Goal: Navigation & Orientation: Find specific page/section

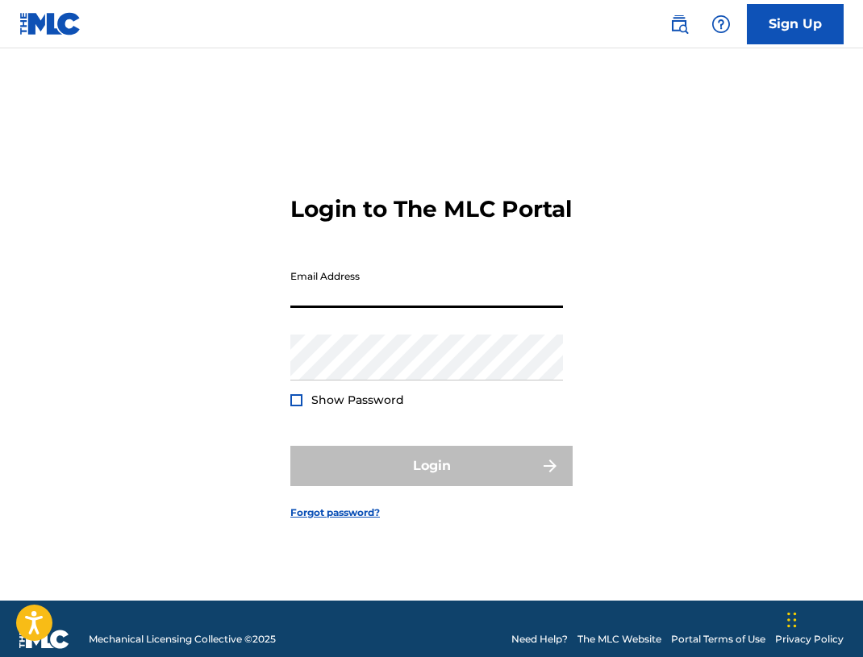
click at [373, 302] on input "Email Address" at bounding box center [426, 285] width 273 height 46
type input "[DOMAIN_NAME][EMAIL_ADDRESS][DOMAIN_NAME]"
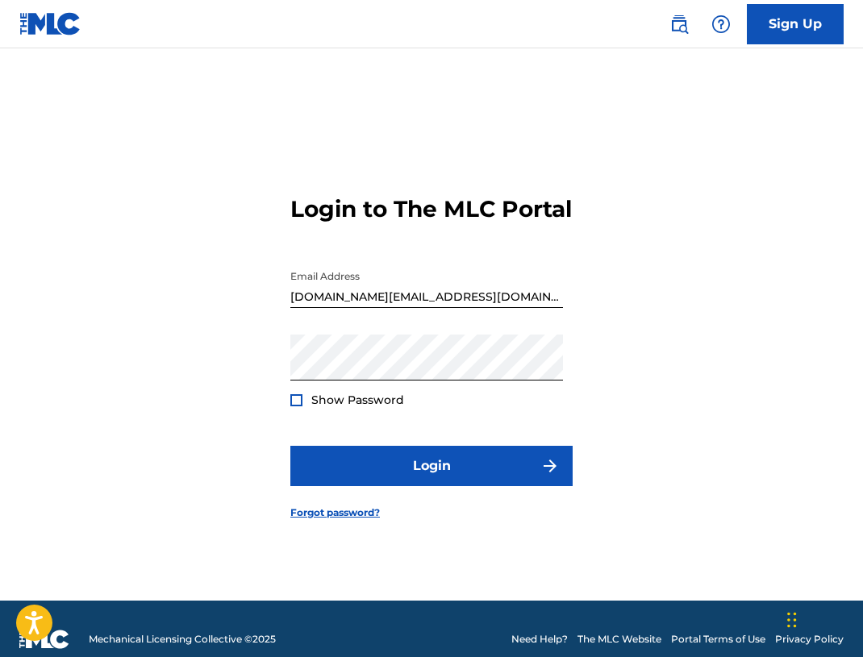
click at [302, 407] on div at bounding box center [296, 400] width 12 height 12
click at [297, 406] on div "Show Password" at bounding box center [347, 400] width 114 height 16
click at [298, 407] on div at bounding box center [296, 400] width 12 height 12
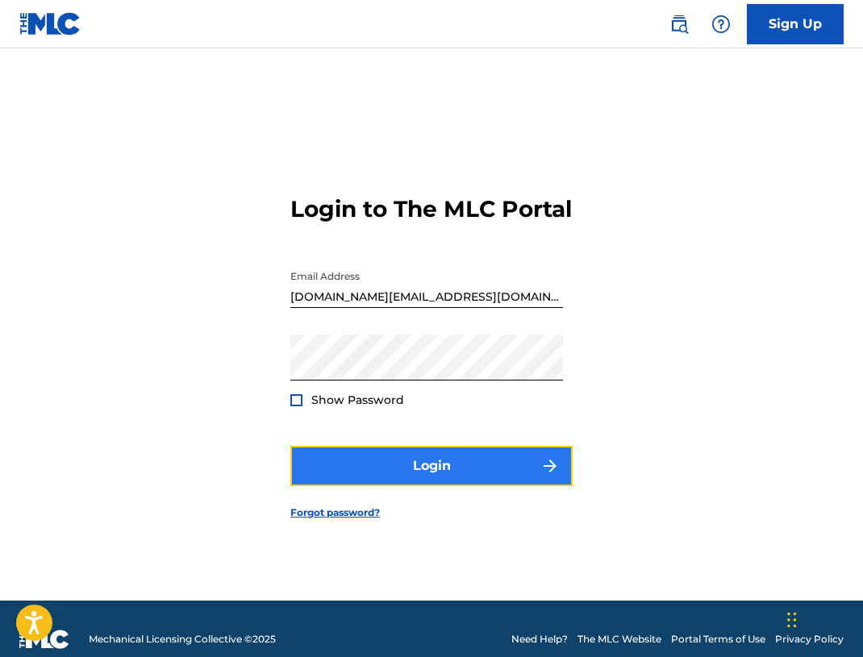
click at [333, 486] on button "Login" at bounding box center [431, 466] width 282 height 40
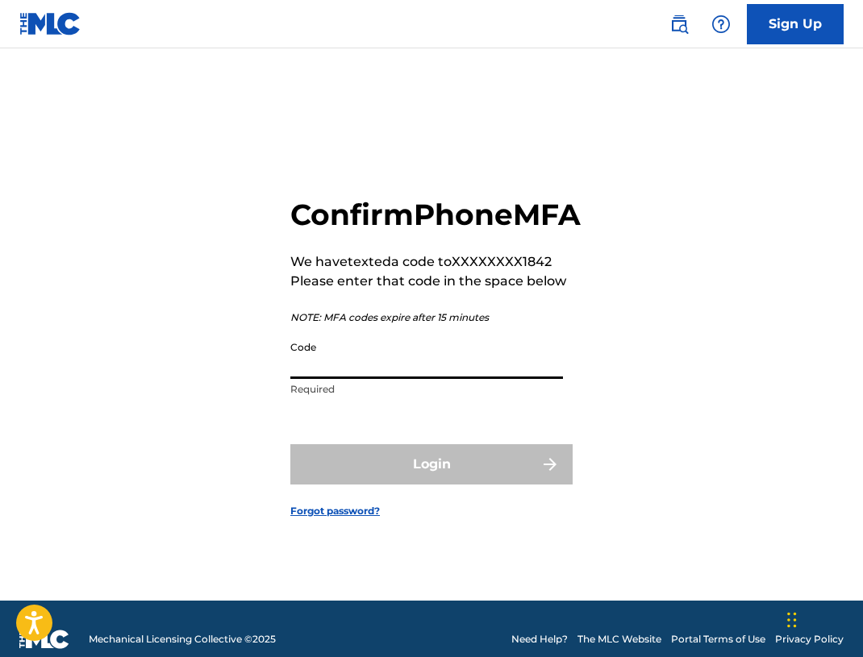
click at [341, 379] on input "Code" at bounding box center [426, 356] width 273 height 46
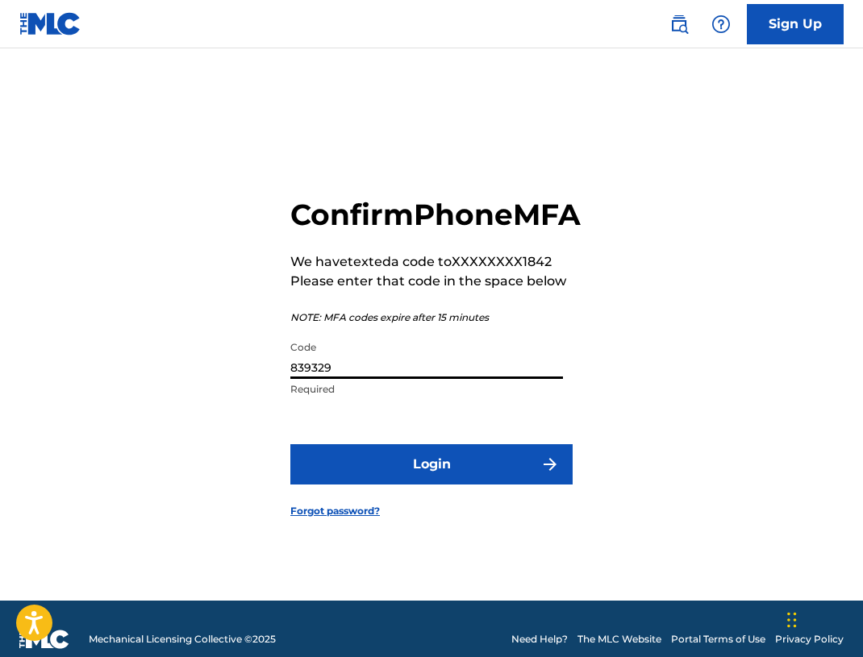
type input "839329"
click at [290, 444] on button "Login" at bounding box center [431, 464] width 282 height 40
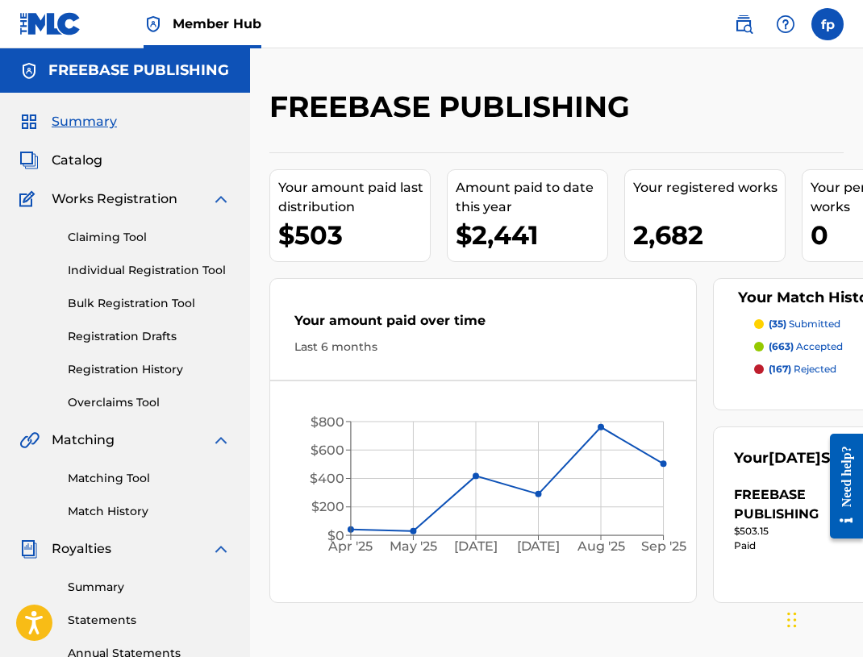
click at [822, 345] on p "(663) accepted" at bounding box center [806, 347] width 74 height 15
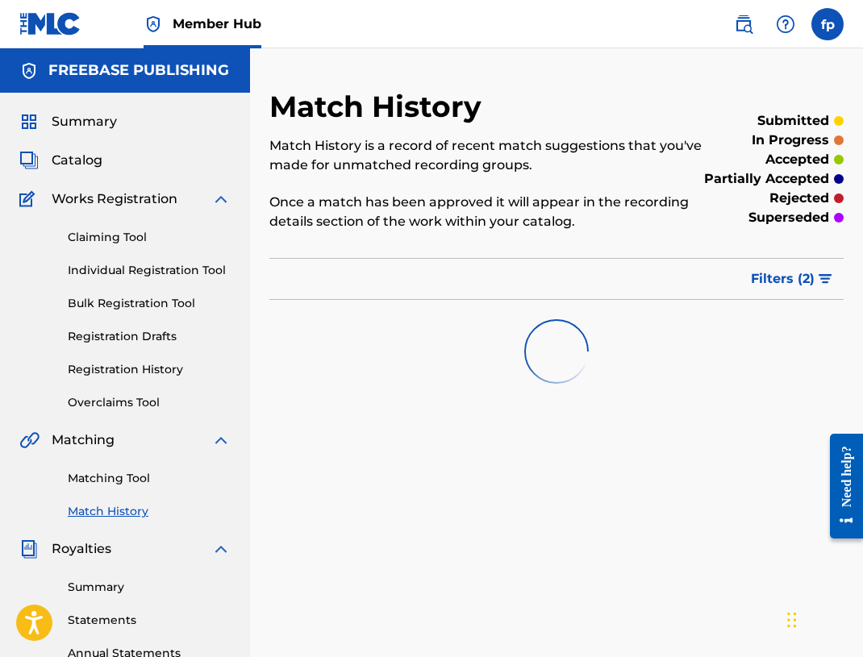
click at [94, 198] on span "Works Registration" at bounding box center [115, 199] width 126 height 19
click at [94, 227] on div "Claiming Tool Individual Registration Tool Bulk Registration Tool Registration …" at bounding box center [124, 310] width 211 height 202
click at [95, 237] on link "Claiming Tool" at bounding box center [149, 237] width 163 height 17
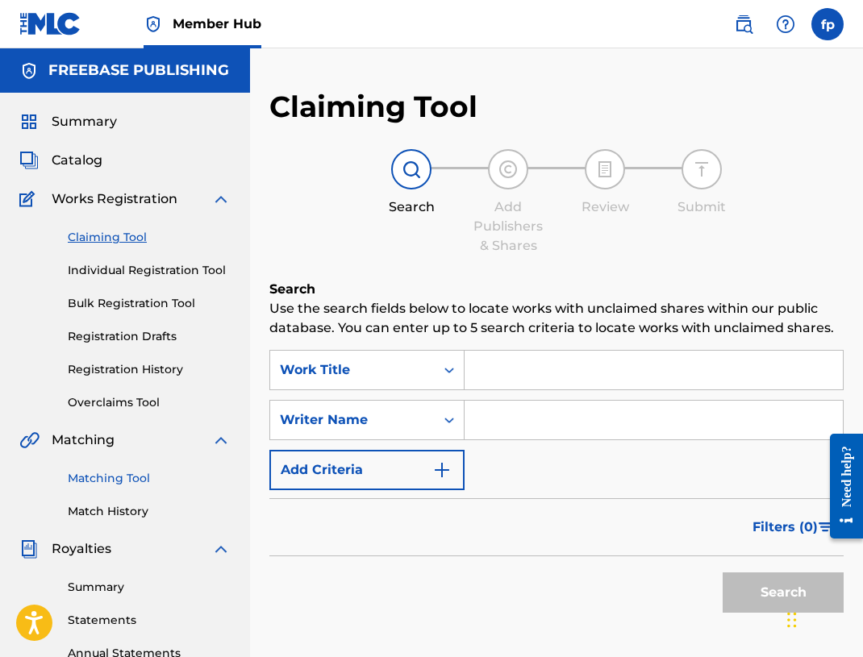
click at [120, 486] on link "Matching Tool" at bounding box center [149, 478] width 163 height 17
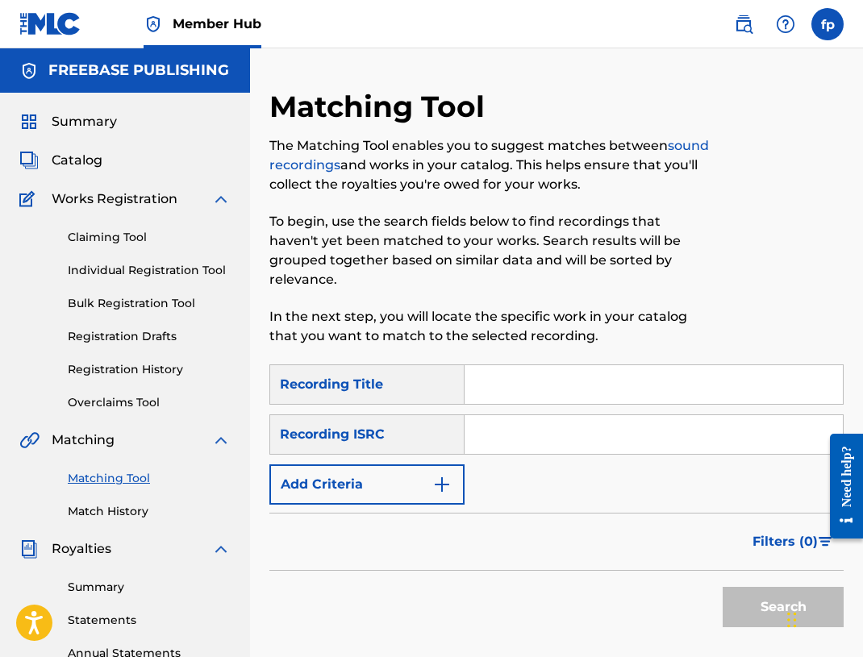
click at [120, 486] on link "Matching Tool" at bounding box center [149, 478] width 163 height 17
click at [124, 504] on link "Match History" at bounding box center [149, 511] width 163 height 17
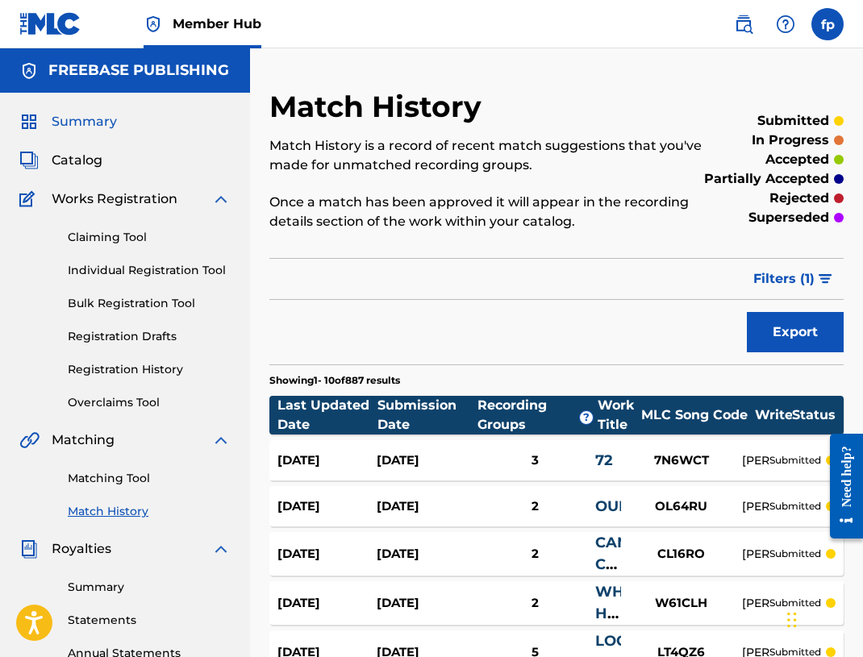
click at [72, 123] on span "Summary" at bounding box center [84, 121] width 65 height 19
